Goal: Task Accomplishment & Management: Complete application form

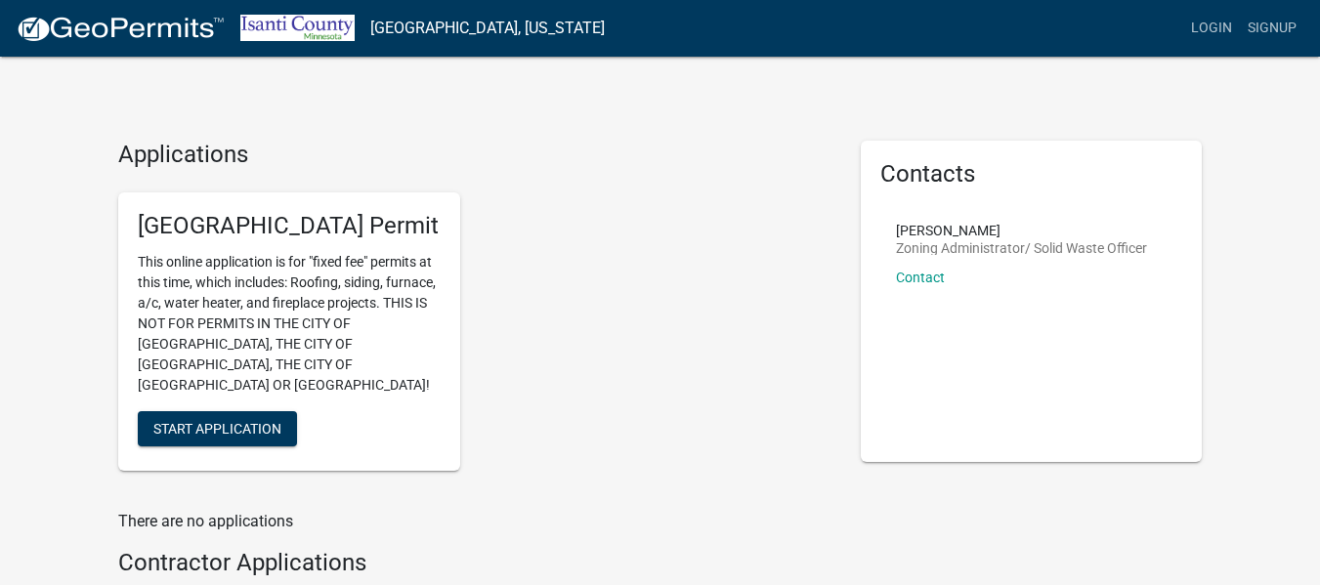
click at [627, 277] on div "[GEOGRAPHIC_DATA] Permit This online application is for "fixed fee" permits at …" at bounding box center [475, 332] width 743 height 310
click at [629, 362] on div "[GEOGRAPHIC_DATA] Permit This online application is for "fixed fee" permits at …" at bounding box center [475, 332] width 743 height 310
click at [278, 420] on span "Start Application" at bounding box center [217, 428] width 128 height 16
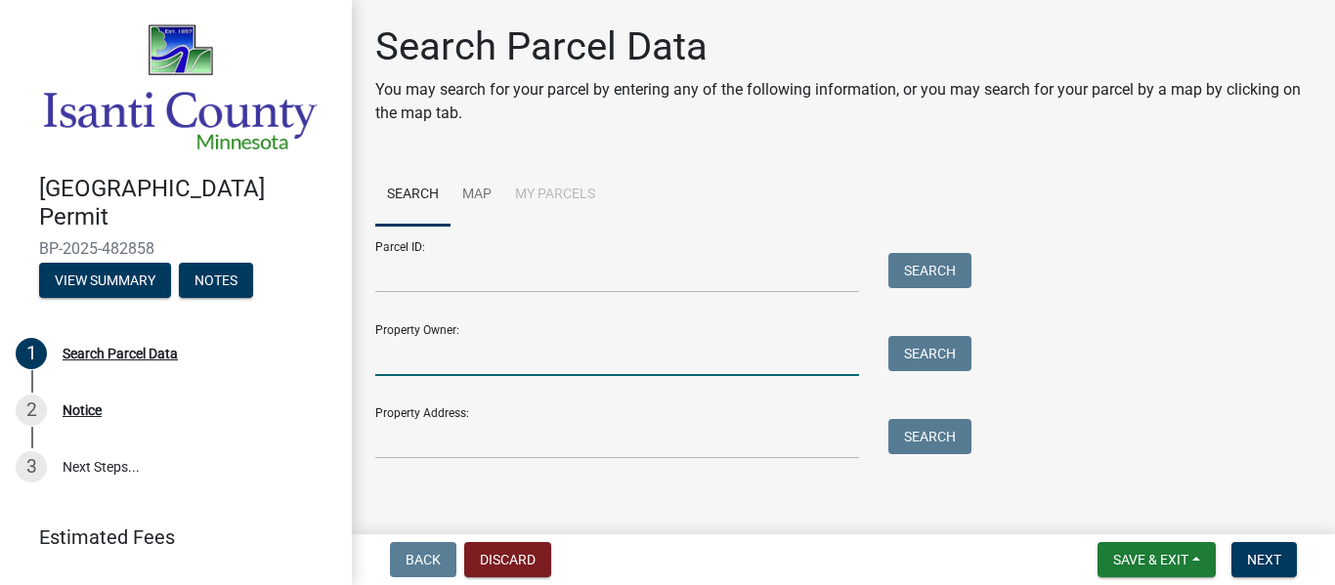
click at [534, 362] on input "Property Owner:" at bounding box center [617, 356] width 484 height 40
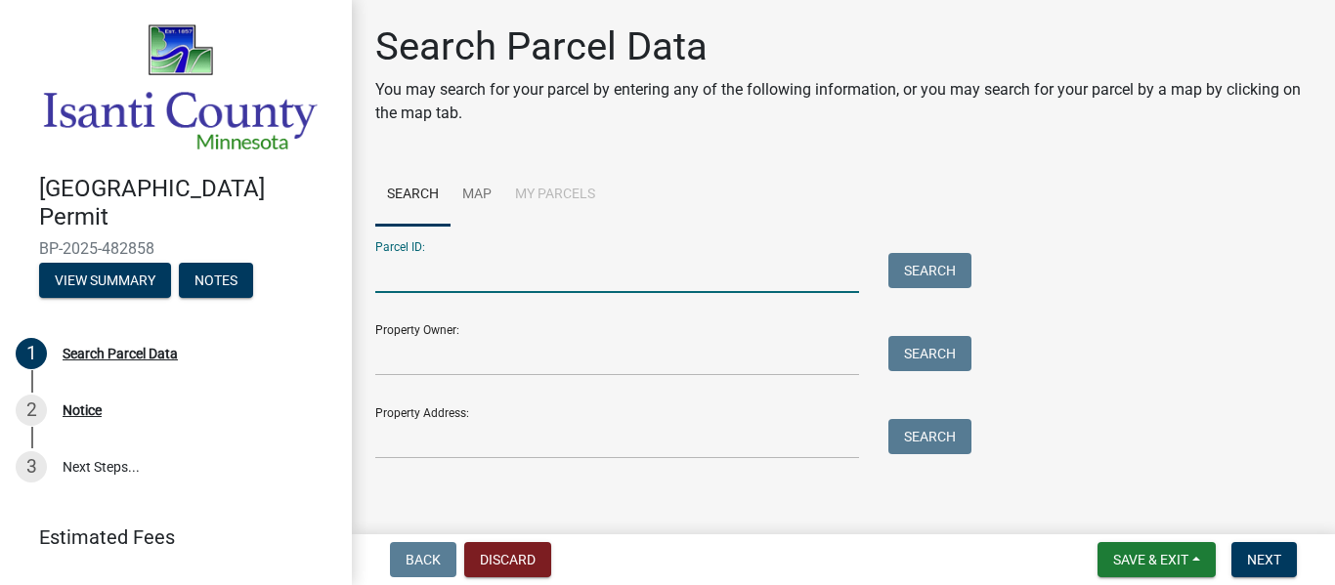
click at [533, 281] on input "Parcel ID:" at bounding box center [617, 273] width 484 height 40
click at [480, 196] on link "Map" at bounding box center [476, 195] width 53 height 63
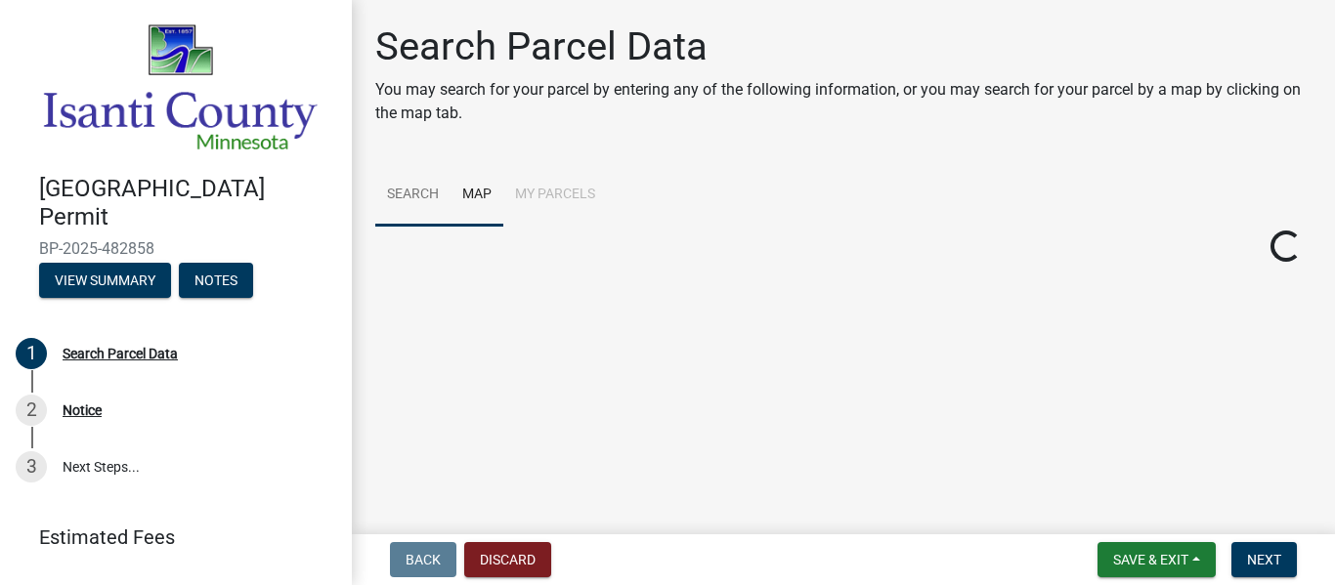
click at [416, 206] on link "Search" at bounding box center [412, 195] width 75 height 63
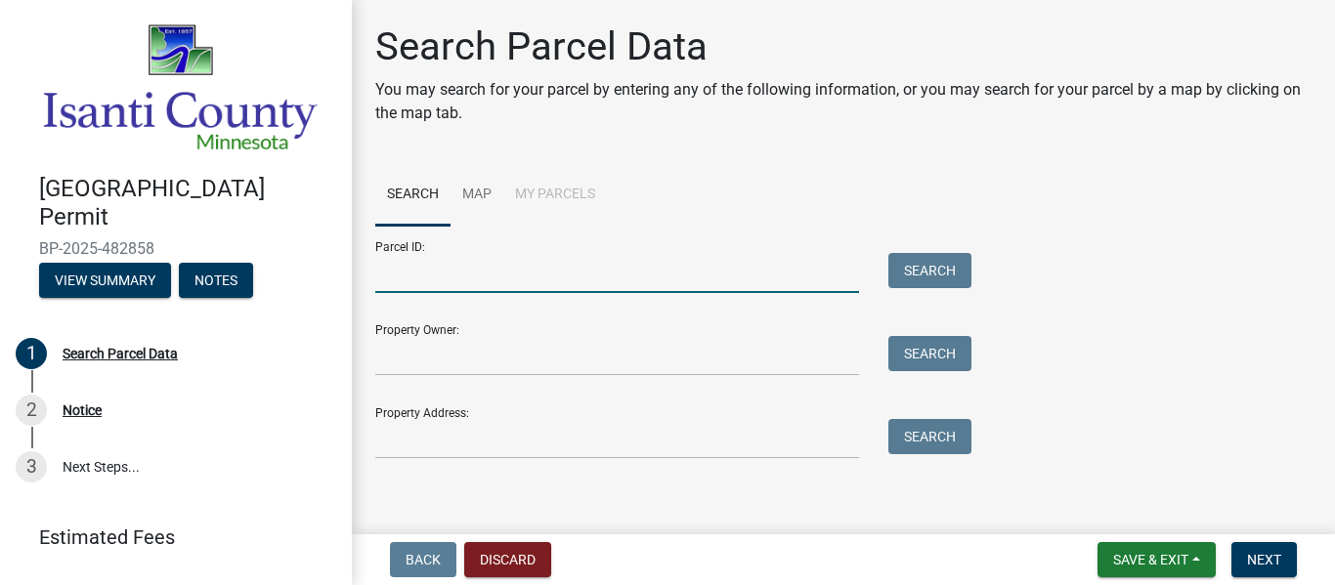
click at [509, 288] on input "Parcel ID:" at bounding box center [617, 273] width 484 height 40
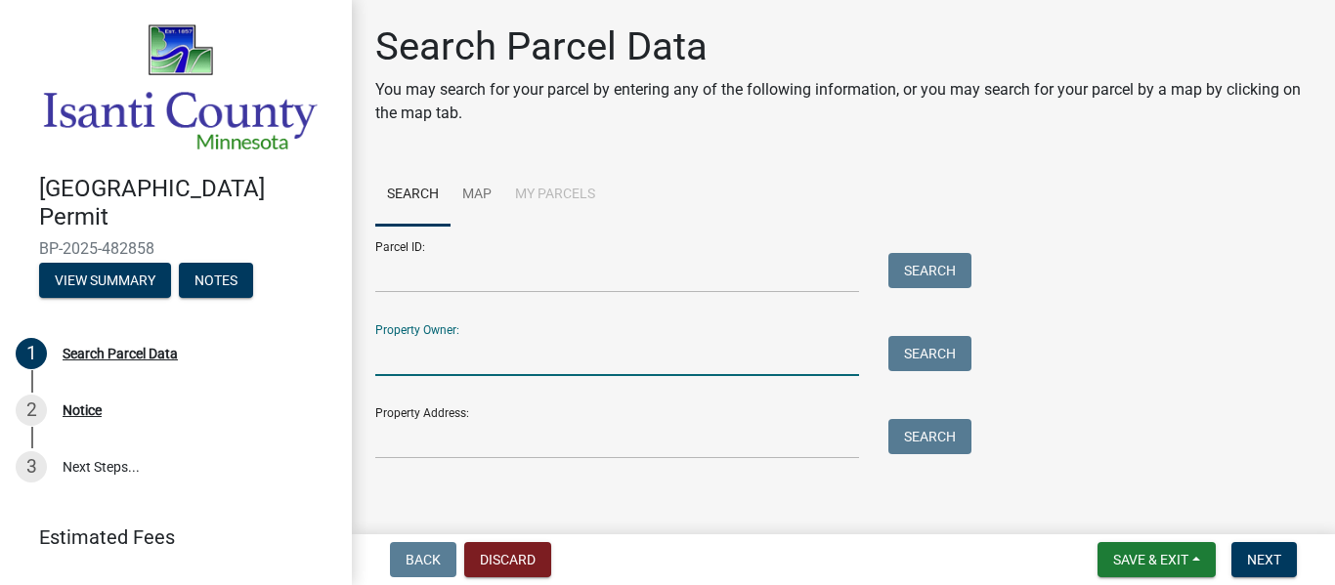
click at [511, 365] on input "Property Owner:" at bounding box center [617, 356] width 484 height 40
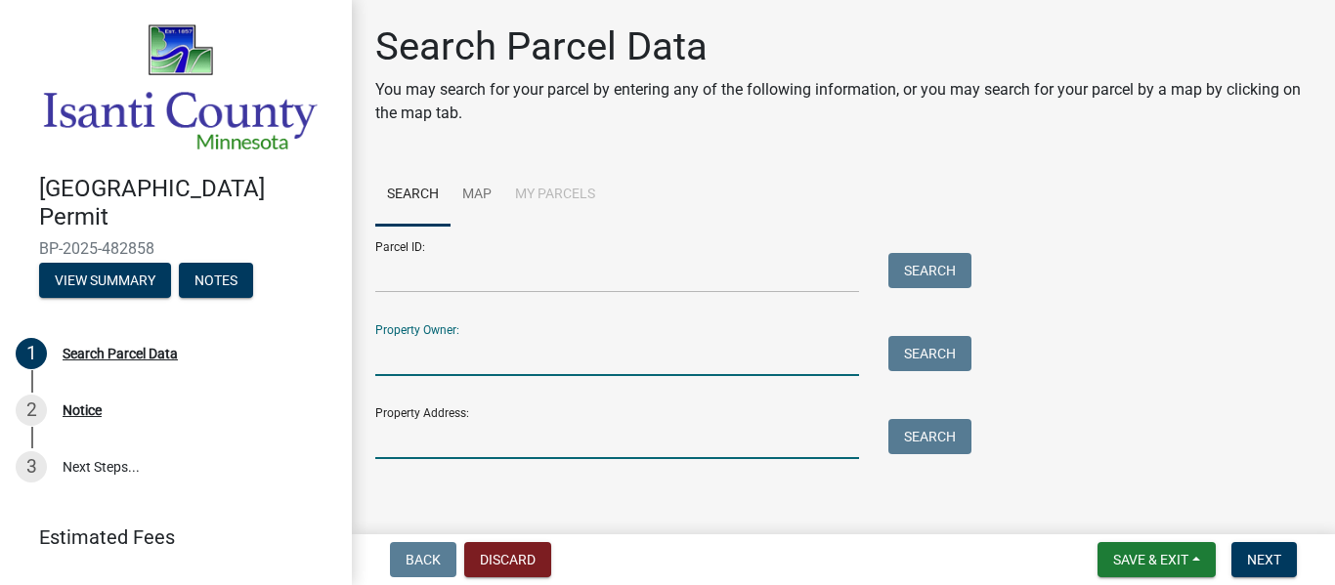
click at [521, 444] on input "Property Address:" at bounding box center [617, 439] width 484 height 40
paste input "I hope you’re doing well. Could you please provide a copy of the current homeow…"
type input "I hope you’re doing well. Could you please provide a copy of the current homeow…"
click at [708, 433] on input "Property Address:" at bounding box center [617, 439] width 484 height 40
paste input "[STREET_ADDRESS]"
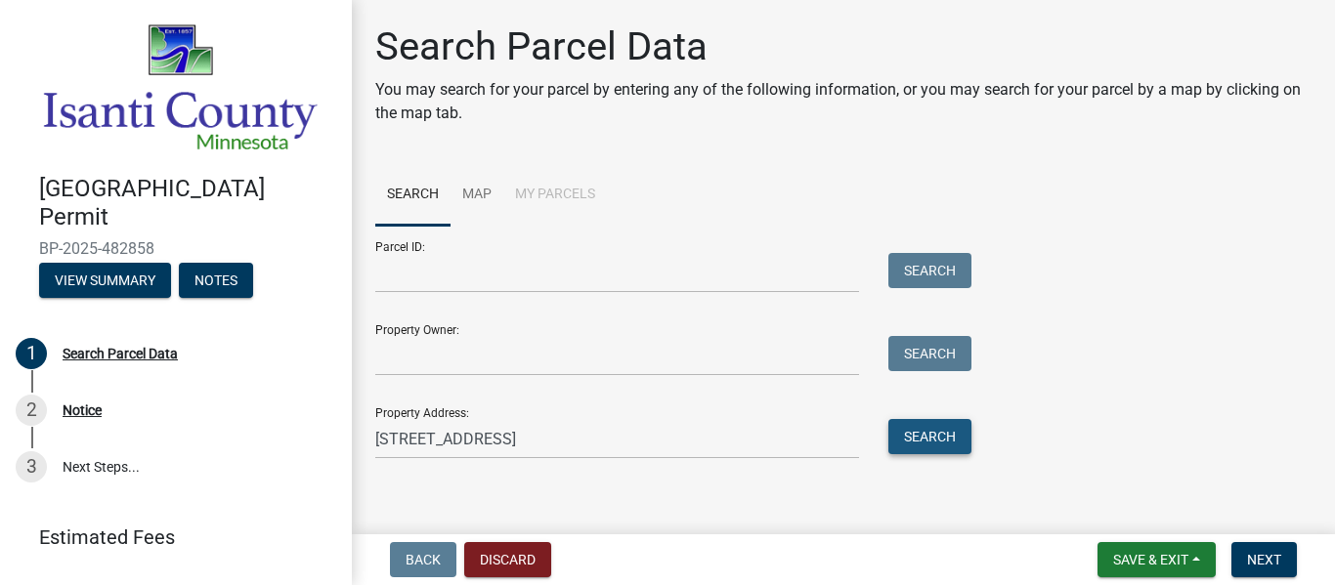
click at [895, 439] on button "Search" at bounding box center [929, 436] width 83 height 35
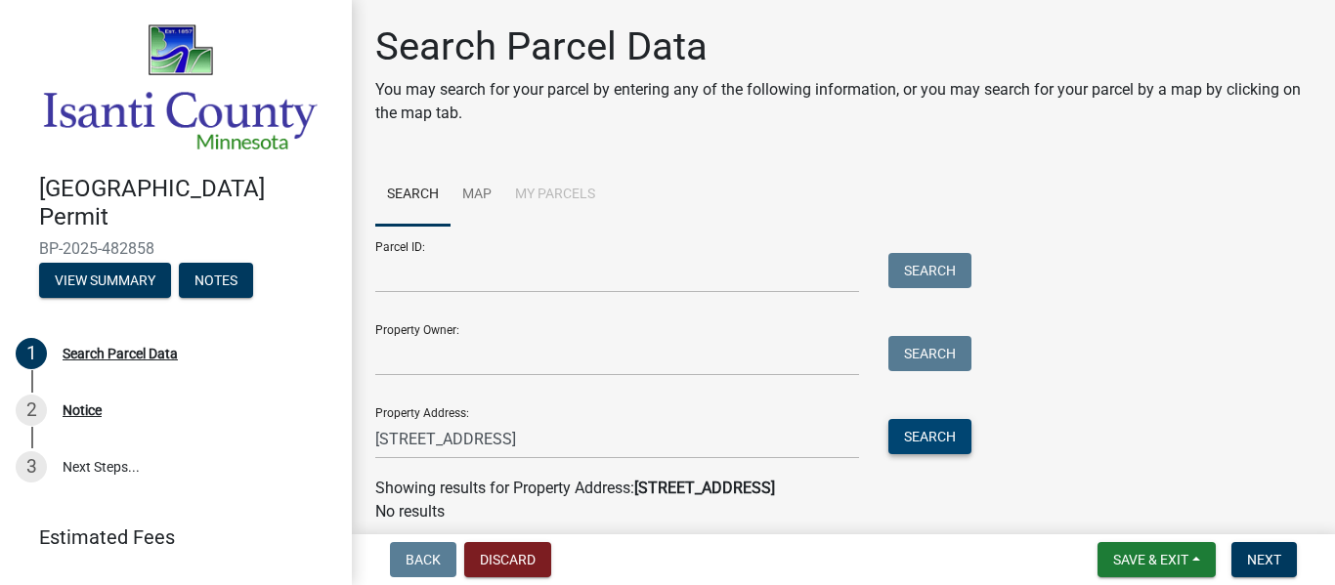
scroll to position [73, 0]
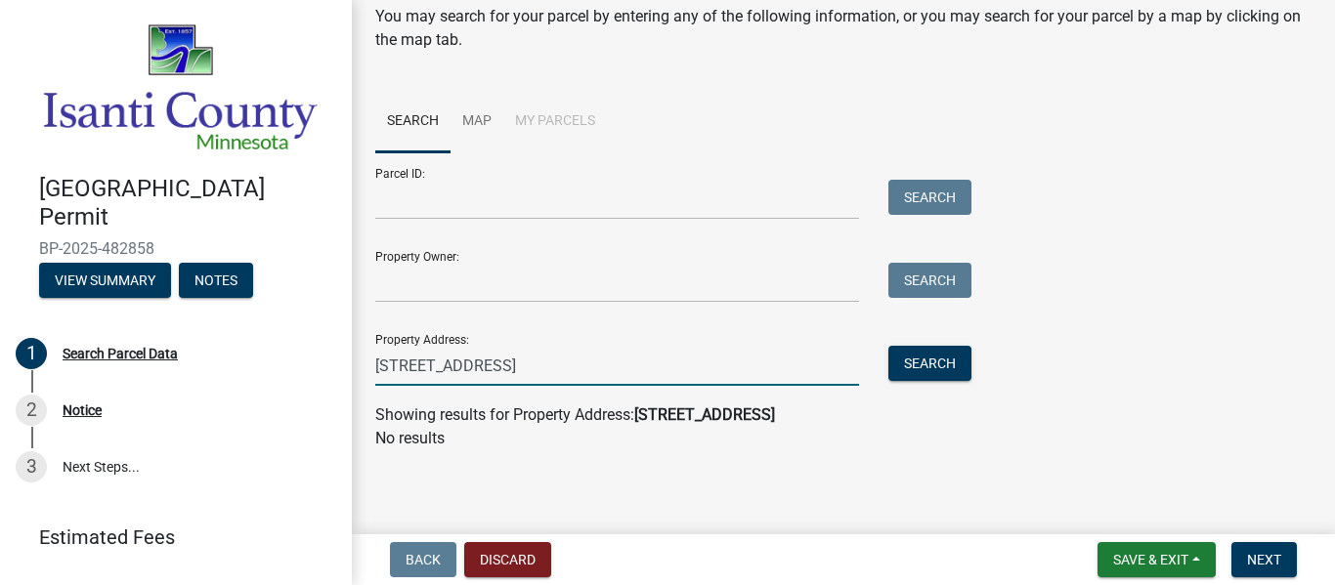
click at [655, 363] on input "[STREET_ADDRESS]" at bounding box center [617, 366] width 484 height 40
drag, startPoint x: 655, startPoint y: 364, endPoint x: 525, endPoint y: 366, distance: 130.0
click at [525, 366] on input "[STREET_ADDRESS]" at bounding box center [617, 366] width 484 height 40
type input "[STREET_ADDRESS]"
click at [901, 365] on button "Search" at bounding box center [929, 363] width 83 height 35
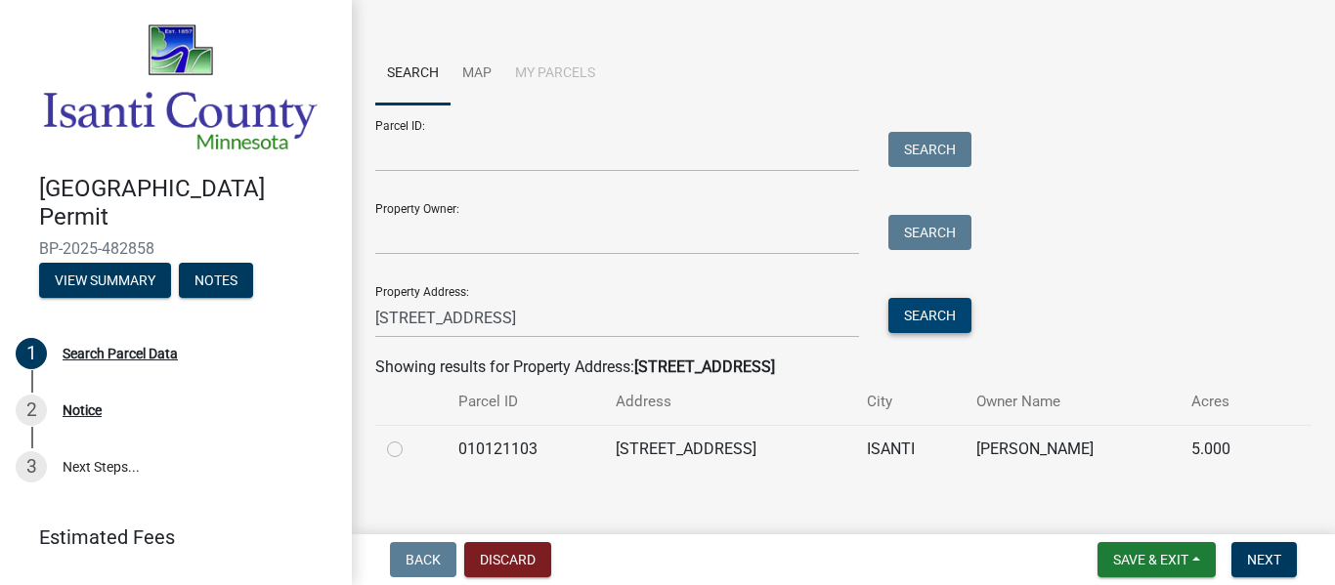
scroll to position [144, 0]
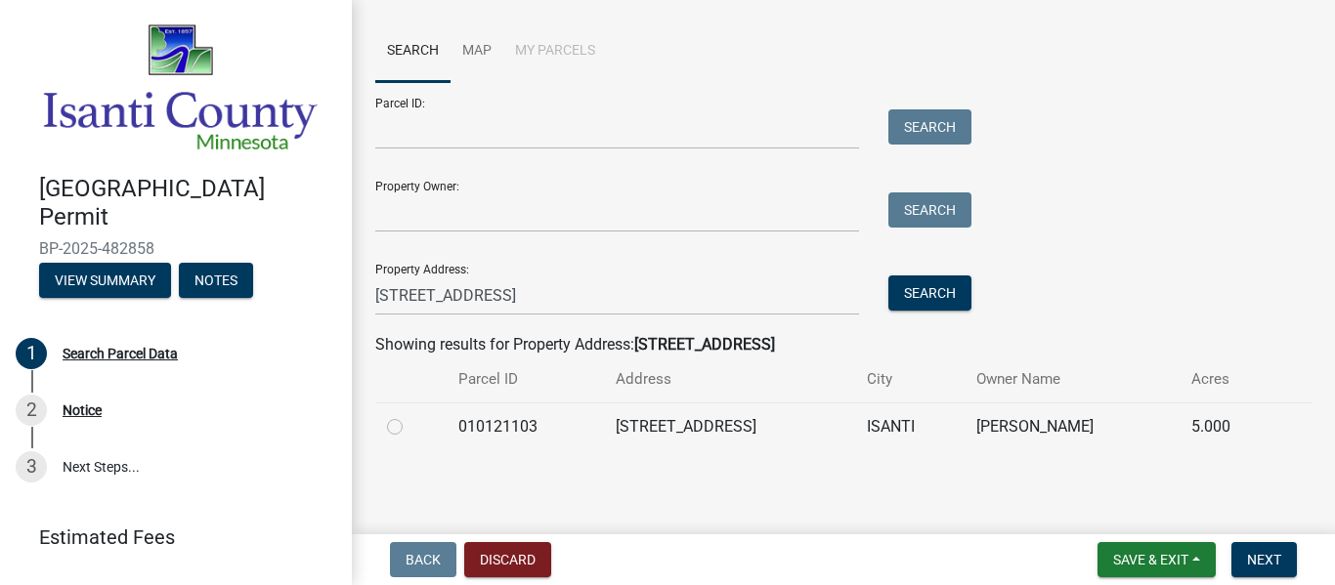
click at [410, 415] on label at bounding box center [410, 415] width 0 height 0
click at [410, 427] on input "radio" at bounding box center [416, 421] width 13 height 13
radio input "true"
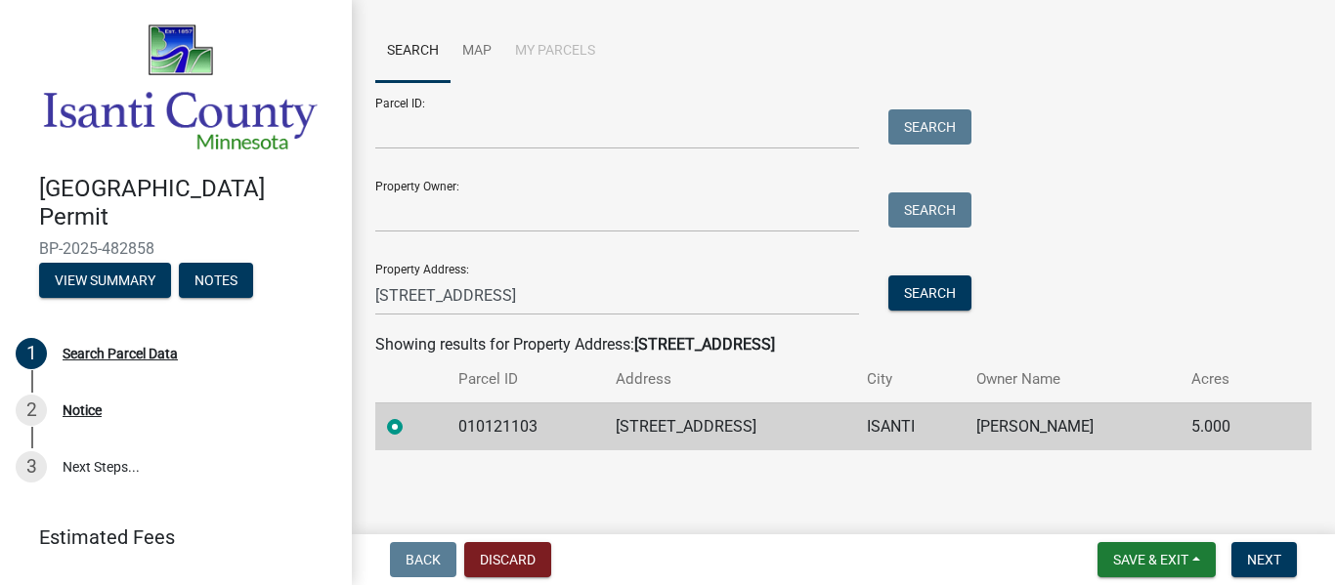
click at [681, 434] on td "[STREET_ADDRESS]" at bounding box center [729, 427] width 251 height 48
click at [1265, 556] on span "Next" at bounding box center [1264, 560] width 34 height 16
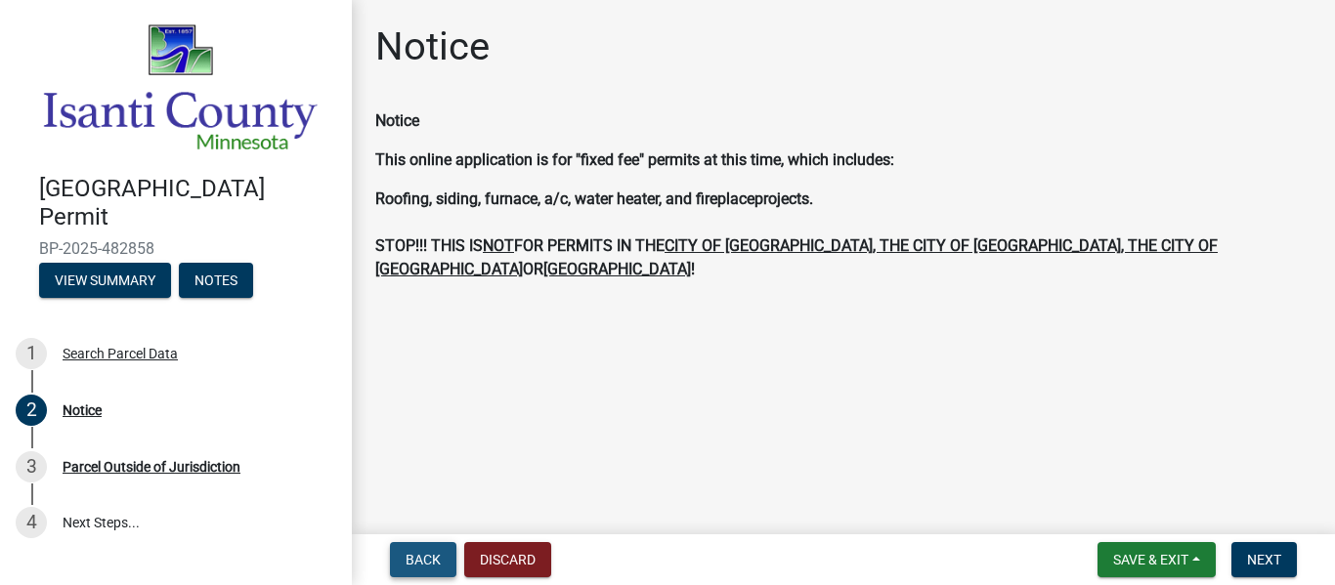
click at [427, 553] on span "Back" at bounding box center [423, 560] width 35 height 16
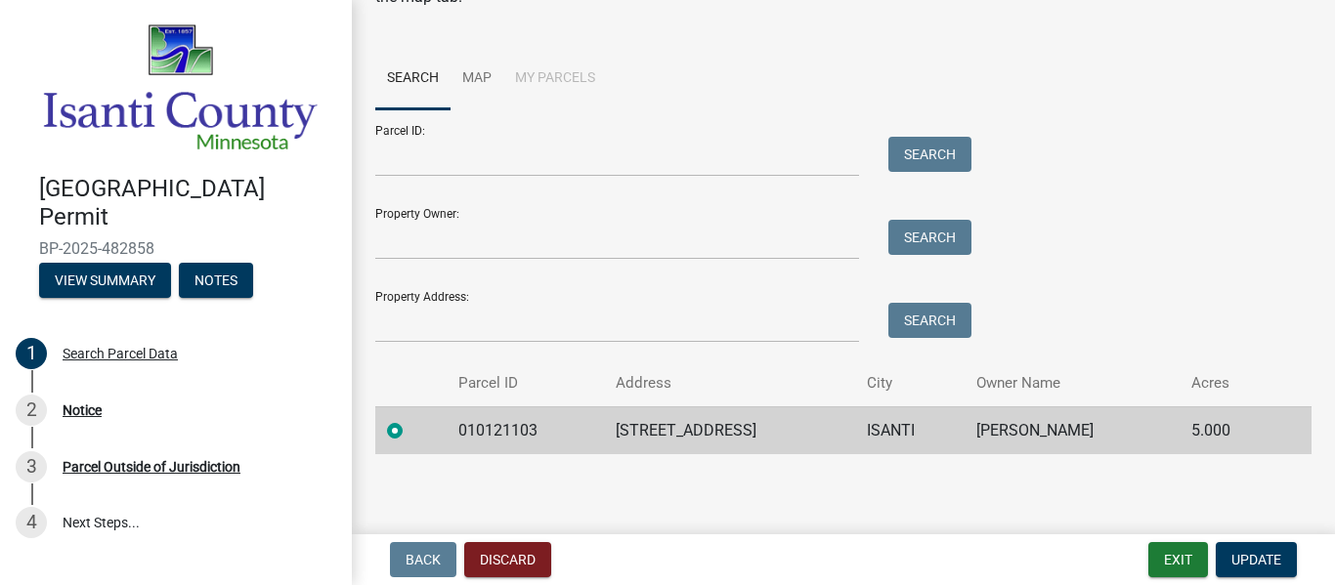
scroll to position [120, 0]
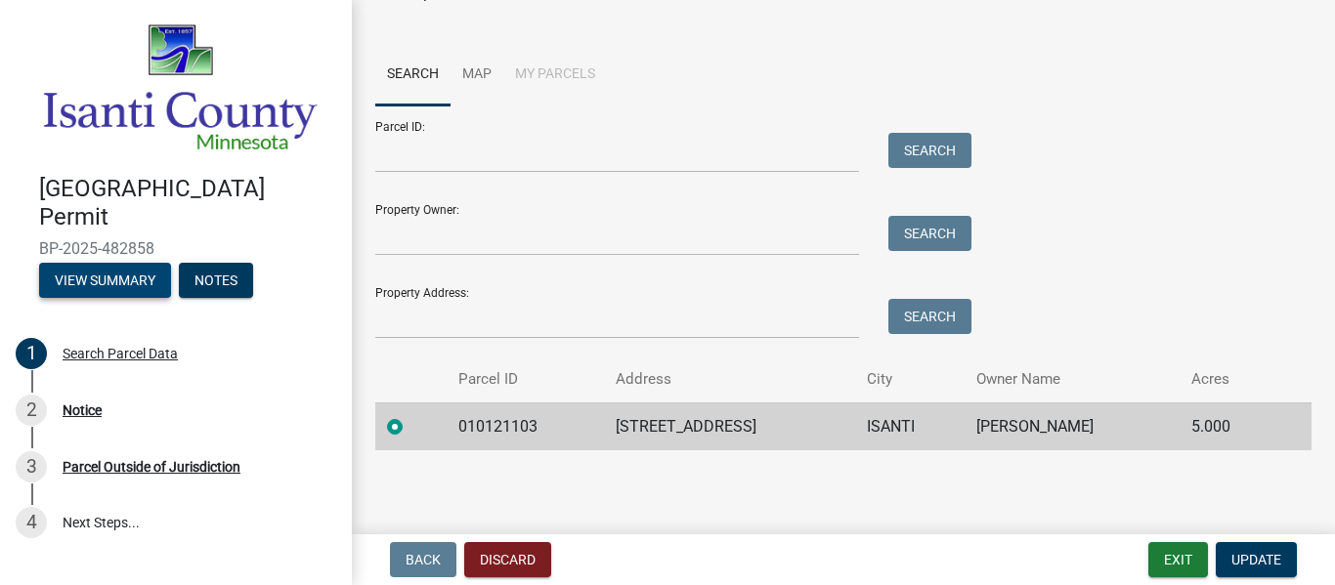
click at [137, 277] on button "View Summary" at bounding box center [105, 280] width 132 height 35
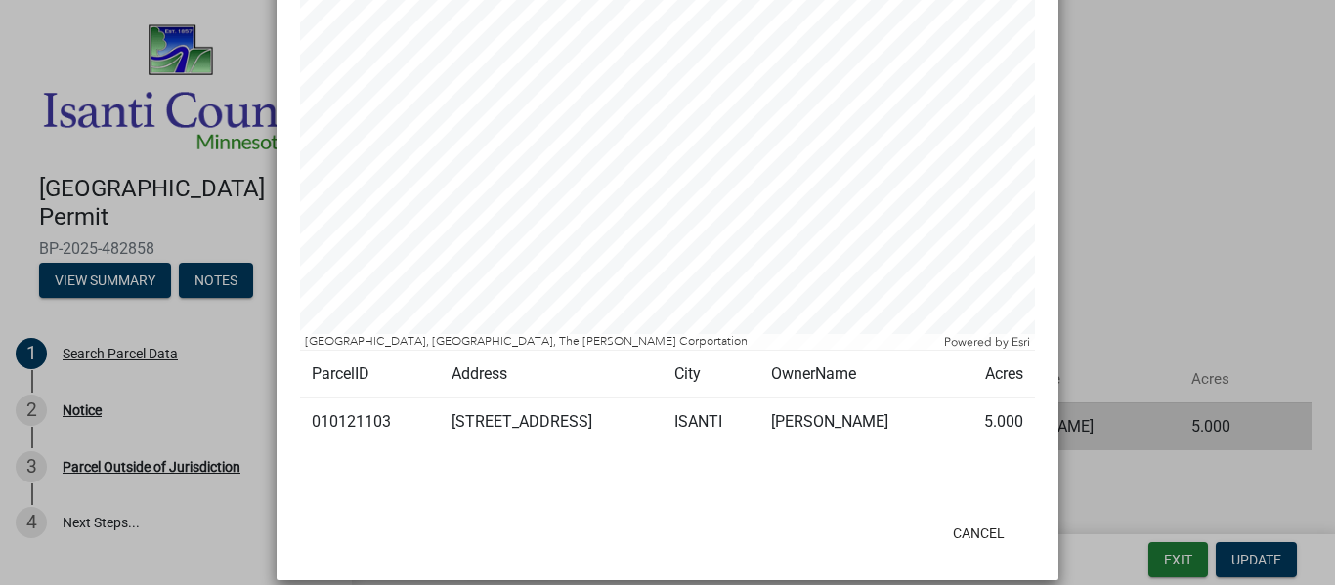
scroll to position [375, 0]
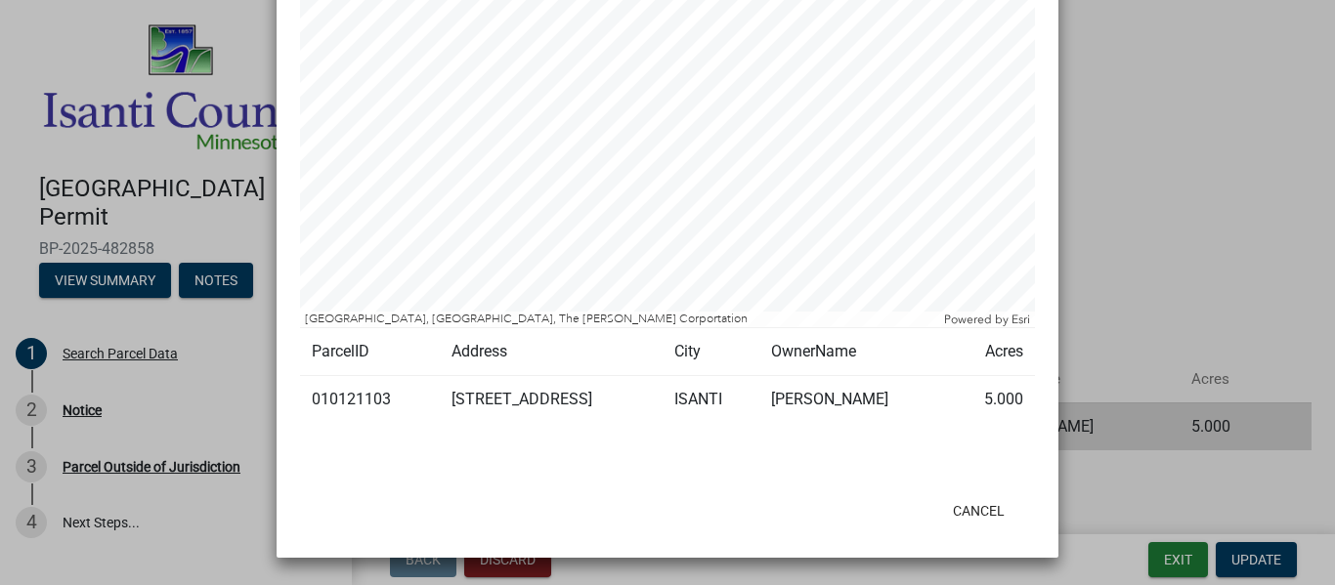
click at [1085, 233] on ngb-modal-window "Summary × Printer Friendly Search Parcel Data Completed [DATE][DATE] 1:51 PM CD…" at bounding box center [667, 292] width 1335 height 585
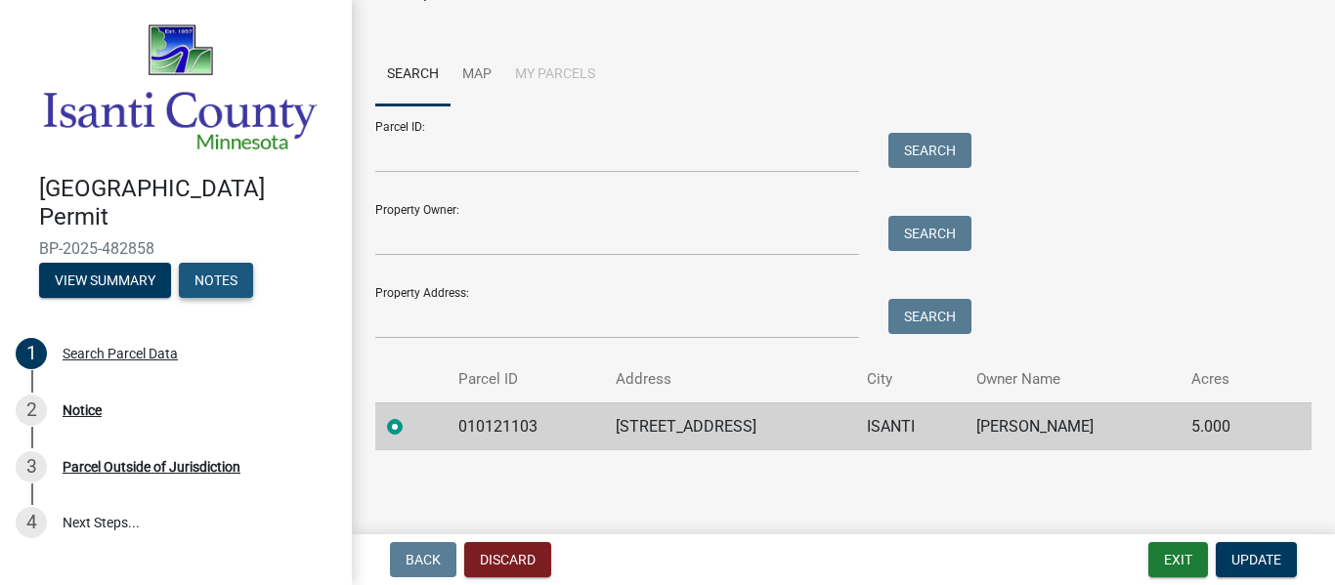
click at [240, 276] on button "Notes" at bounding box center [216, 280] width 74 height 35
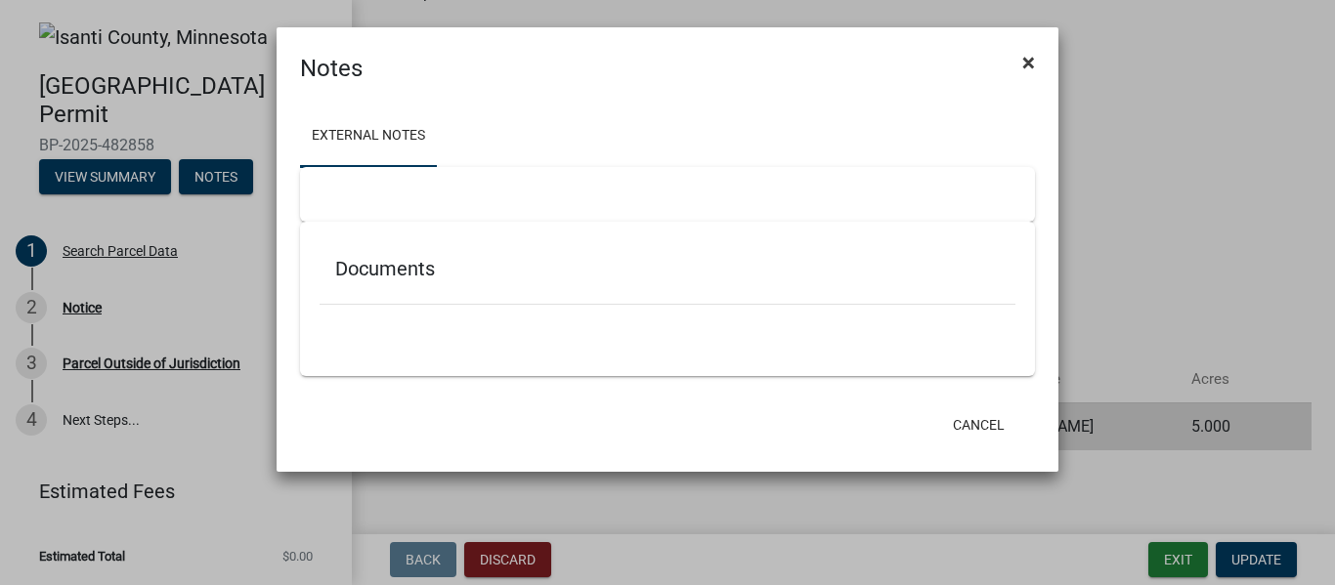
click at [1025, 64] on span "×" at bounding box center [1028, 62] width 13 height 27
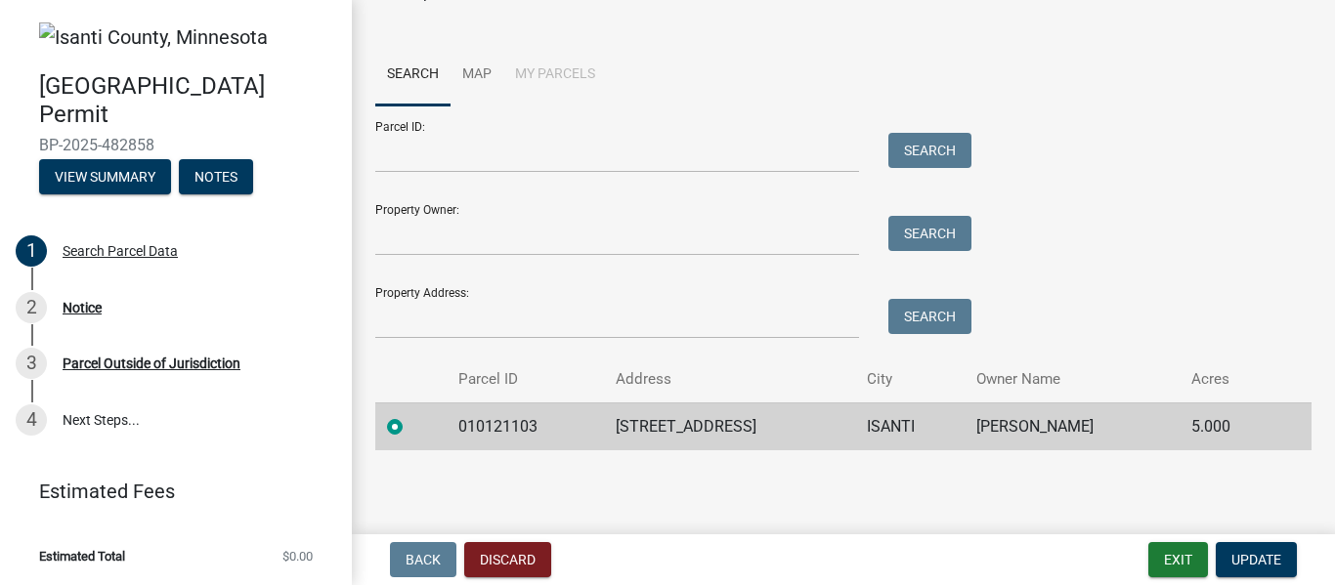
click at [551, 69] on li "My Parcels" at bounding box center [555, 75] width 104 height 63
click at [686, 429] on td "[STREET_ADDRESS]" at bounding box center [729, 427] width 251 height 48
click at [532, 424] on td "010121103" at bounding box center [525, 427] width 157 height 48
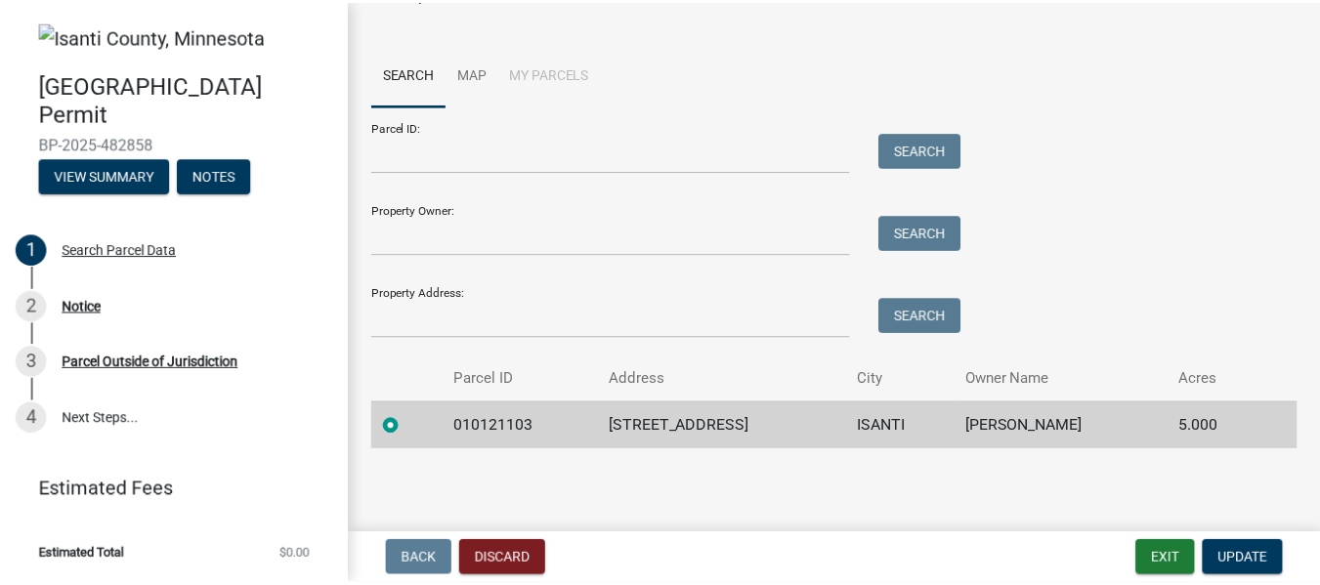
scroll to position [0, 0]
